Goal: Information Seeking & Learning: Find specific fact

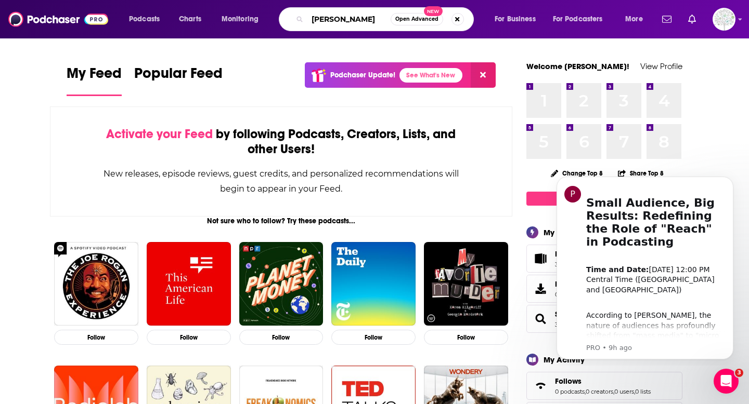
click at [339, 19] on input "[PERSON_NAME]" at bounding box center [348, 19] width 83 height 17
paste input "[PERSON_NAME]"
type input "[PERSON_NAME]"
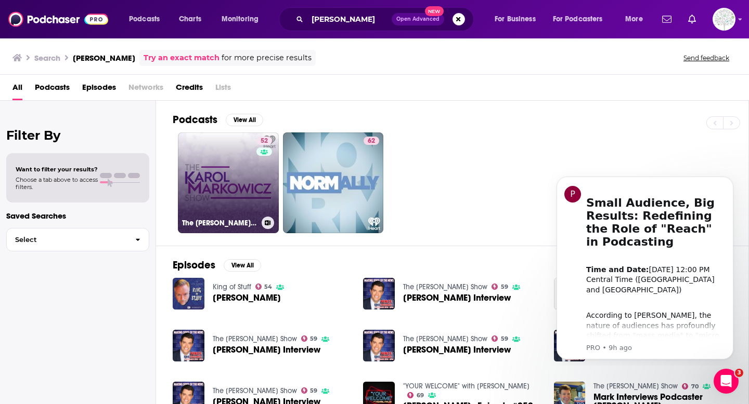
click at [212, 176] on link "52 The [PERSON_NAME] Show" at bounding box center [228, 183] width 101 height 101
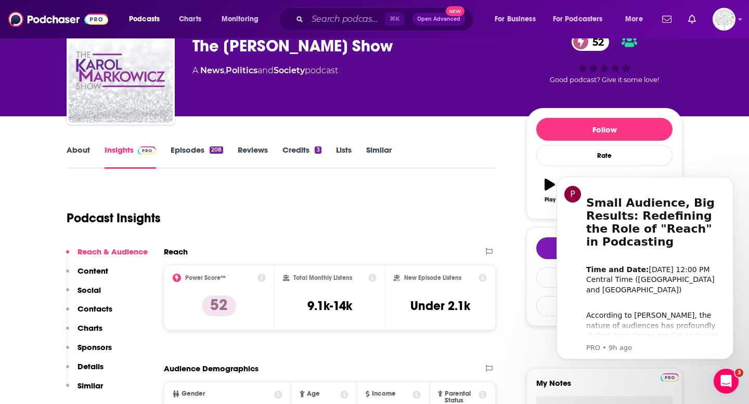
scroll to position [56, 0]
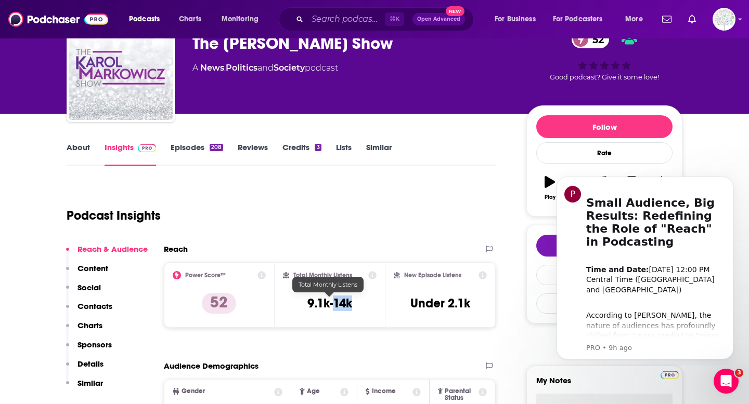
drag, startPoint x: 335, startPoint y: 303, endPoint x: 319, endPoint y: 303, distance: 15.6
click at [319, 303] on h3 "9.1k-14k" at bounding box center [329, 304] width 45 height 16
click at [314, 303] on h3 "9.1k-14k" at bounding box center [329, 304] width 45 height 16
drag, startPoint x: 314, startPoint y: 303, endPoint x: 356, endPoint y: 299, distance: 42.3
click at [356, 299] on div "Total Monthly Listens 9.1k-14k" at bounding box center [330, 295] width 94 height 48
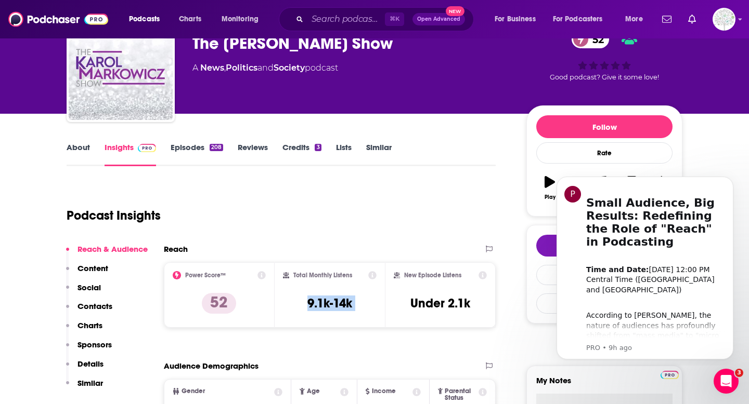
copy div "9.1k-14k"
click at [370, 16] on input "Search podcasts, credits, & more..." at bounding box center [345, 19] width 77 height 17
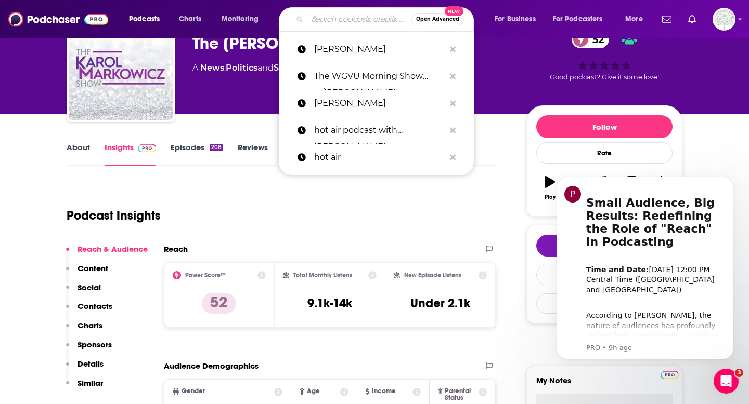
paste input "The Hollywood in Toto Podcast"
type input "The Hollywood in Toto Podcast"
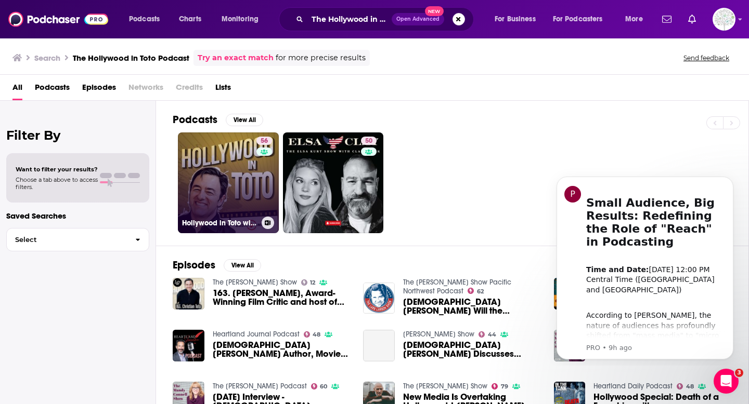
click at [258, 193] on div "56" at bounding box center [265, 177] width 18 height 80
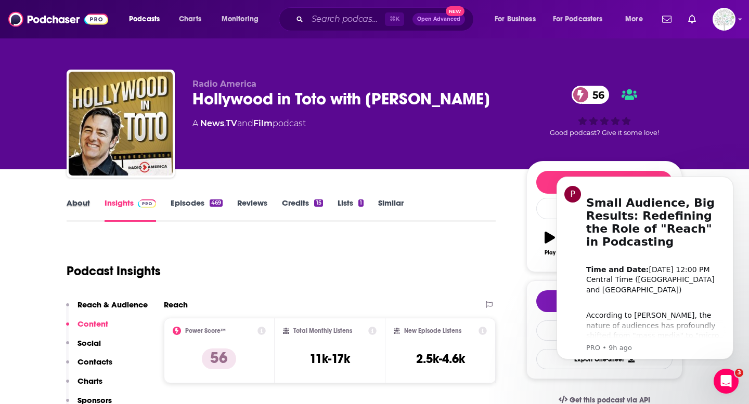
click at [89, 207] on div "About" at bounding box center [86, 210] width 38 height 24
click at [83, 202] on link "About" at bounding box center [78, 210] width 23 height 24
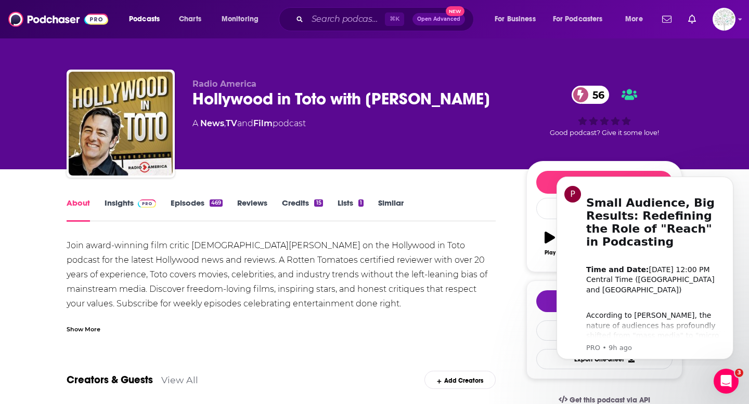
click at [127, 203] on link "Insights" at bounding box center [129, 210] width 51 height 24
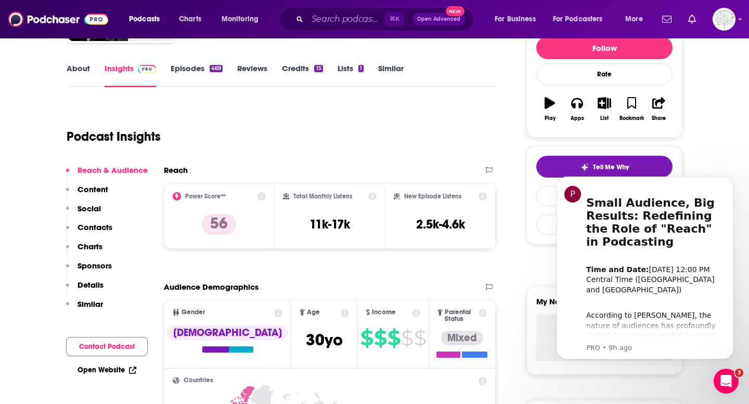
scroll to position [136, 0]
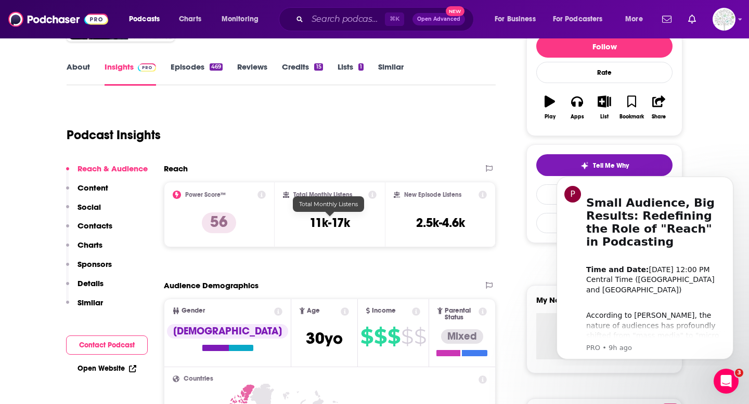
click at [317, 224] on h3 "11k-17k" at bounding box center [329, 223] width 41 height 16
drag, startPoint x: 317, startPoint y: 224, endPoint x: 344, endPoint y: 224, distance: 27.6
click at [344, 224] on h3 "11k-17k" at bounding box center [329, 223] width 41 height 16
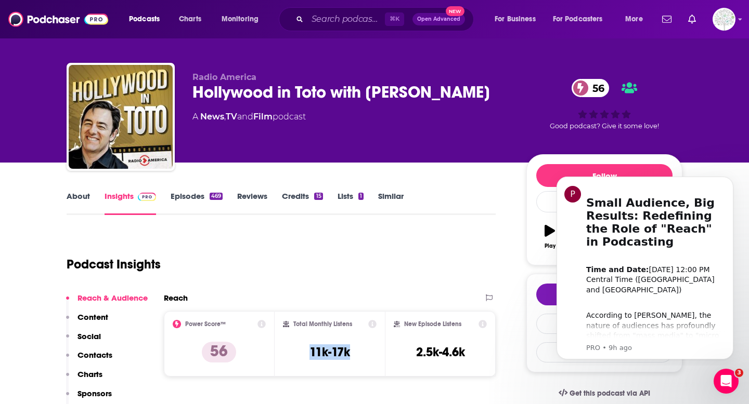
scroll to position [0, 0]
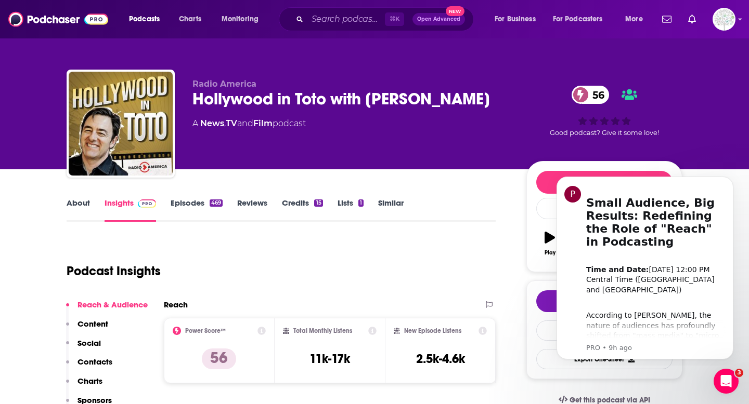
click at [232, 98] on div "Hollywood in Toto with [PERSON_NAME] 56" at bounding box center [350, 99] width 317 height 20
drag, startPoint x: 232, startPoint y: 98, endPoint x: 455, endPoint y: 93, distance: 222.6
click at [455, 93] on div "Hollywood in Toto with [PERSON_NAME] 56" at bounding box center [350, 99] width 317 height 20
copy h2 "Hollywood in Toto with [PERSON_NAME]"
